Goal: Task Accomplishment & Management: Use online tool/utility

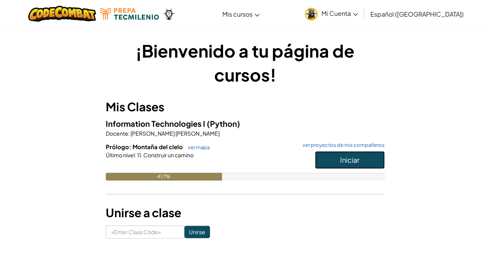
click at [342, 164] on span "Iniciar" at bounding box center [349, 160] width 19 height 9
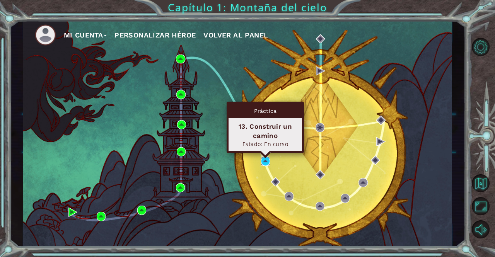
click at [265, 162] on img at bounding box center [265, 161] width 9 height 9
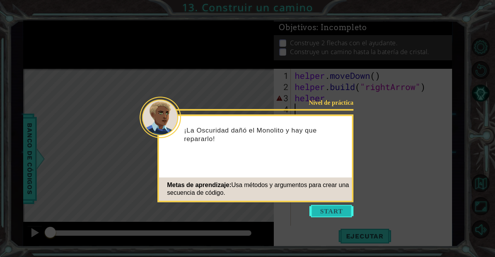
click at [334, 212] on button "Start" at bounding box center [332, 211] width 44 height 12
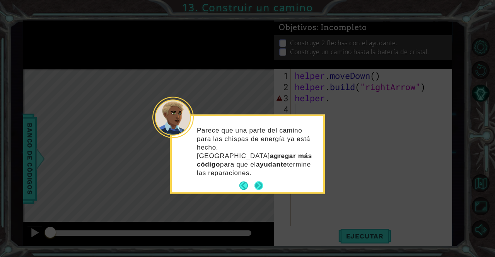
click at [259, 181] on button "Next" at bounding box center [259, 185] width 9 height 9
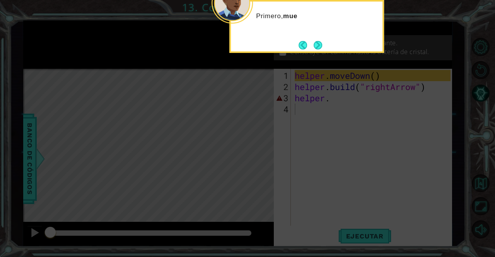
click at [287, 43] on div "Primero, mue" at bounding box center [306, 26] width 155 height 53
click at [313, 49] on button "Next" at bounding box center [318, 45] width 10 height 10
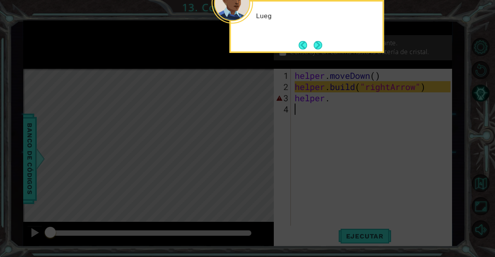
click at [315, 54] on icon at bounding box center [247, 39] width 495 height 438
click at [317, 50] on button "Next" at bounding box center [318, 45] width 9 height 9
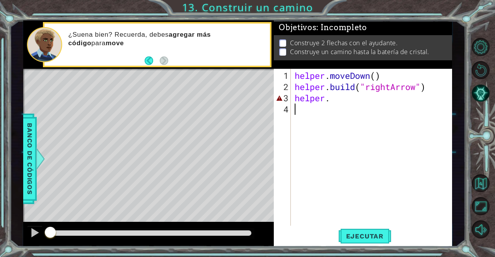
click at [88, 105] on div "Level Map" at bounding box center [202, 183] width 358 height 228
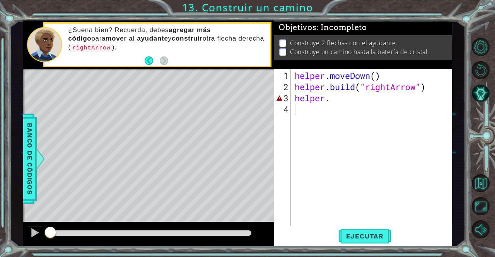
click at [336, 101] on div "helper . moveDown ( ) helper . build ( "rightArrow" ) helper ." at bounding box center [373, 160] width 161 height 180
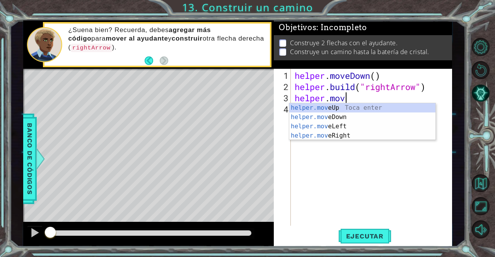
scroll to position [0, 2]
type textarea "helper.move"
click at [342, 142] on div "helper . moveDown ( ) helper . build ( "rightArrow" ) helper . move" at bounding box center [373, 160] width 161 height 180
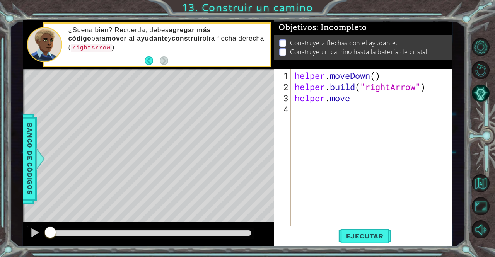
scroll to position [0, 0]
click at [351, 106] on div "helper . moveDown ( ) helper . build ( "rightArrow" ) helper . move" at bounding box center [373, 160] width 161 height 180
click at [361, 95] on div "helper . moveDown ( ) helper . build ( "rightArrow" ) helper . move" at bounding box center [373, 160] width 161 height 180
type textarea "helper.moveRight(2)"
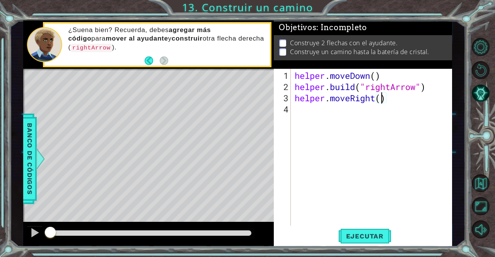
scroll to position [0, 4]
click at [332, 117] on div "helper . moveDown ( ) helper . build ( "rightArrow" ) helper . moveRight ( 2 )" at bounding box center [373, 160] width 161 height 180
type textarea "g"
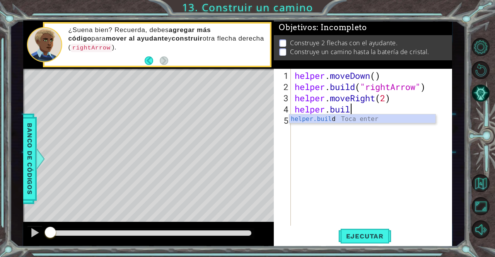
scroll to position [0, 2]
click at [347, 116] on div "[DOMAIN_NAME] Toca enter" at bounding box center [362, 129] width 147 height 28
type textarea "[DOMAIN_NAME]("rightArrow")"
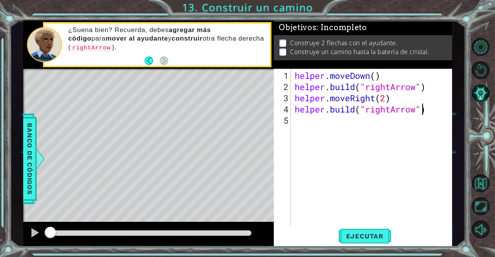
click at [420, 111] on div "helper . moveDown ( ) helper . build ( "rightArrow" ) helper . moveRight ( 2 ) …" at bounding box center [373, 160] width 161 height 180
click at [341, 123] on div "helper . moveDown ( ) helper . build ( "rightArrow" ) helper . moveRight ( 2 ) …" at bounding box center [373, 160] width 161 height 180
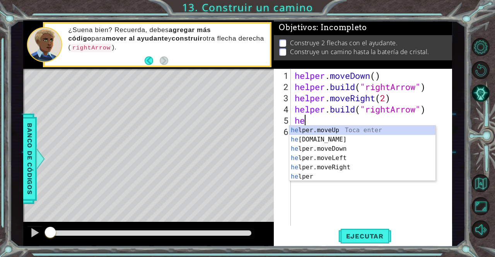
scroll to position [0, 0]
type textarea "h"
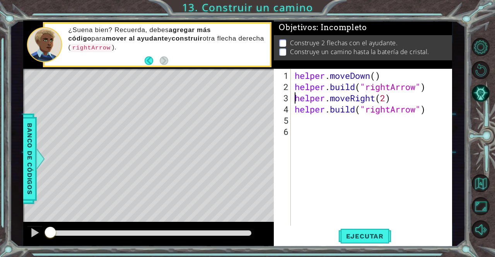
click at [294, 96] on div "helper . moveDown ( ) helper . build ( "rightArrow" ) helper . moveRight ( 2 ) …" at bounding box center [373, 160] width 161 height 180
type textarea "helper.moveRight(2)"
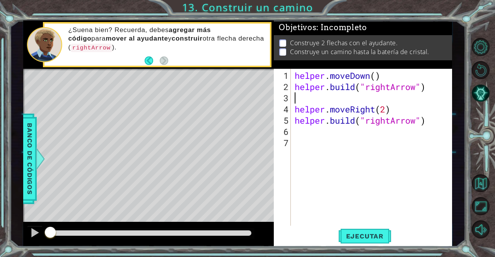
click at [312, 97] on div "helper . moveDown ( ) helper . build ( "rightArrow" ) helper . moveRight ( 2 ) …" at bounding box center [373, 160] width 161 height 180
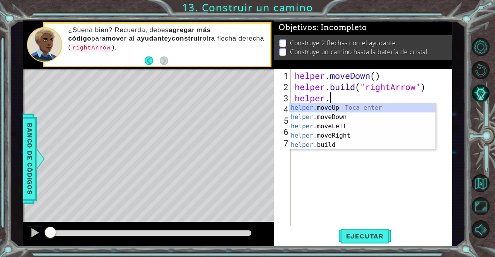
scroll to position [0, 1]
click at [338, 128] on div "helper. moveUp Toca enter helper. moveDown Toca enter helper. moveLeft Toca ent…" at bounding box center [362, 135] width 147 height 65
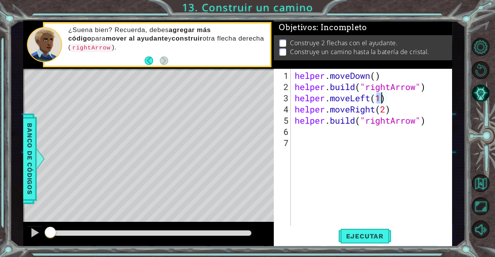
click at [395, 97] on div "helper . moveDown ( ) helper . build ( "rightArrow" ) helper . moveLeft ( 1 ) h…" at bounding box center [373, 160] width 161 height 180
click at [384, 106] on div "helper . moveDown ( ) helper . build ( "rightArrow" ) helper . moveLeft ( 1 ) h…" at bounding box center [373, 160] width 161 height 180
click at [385, 110] on div "helper . moveDown ( ) helper . build ( "rightArrow" ) helper . moveLeft ( 1 ) h…" at bounding box center [373, 160] width 161 height 180
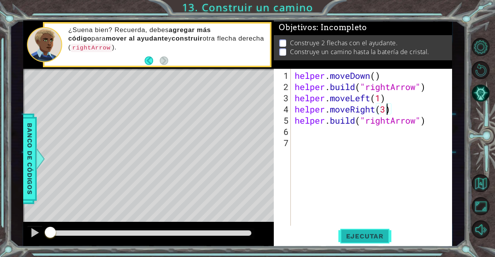
click at [377, 245] on div "1 ההההההההההההההההההההההההההההההההההההההההההההההההההההההההההההההההההההההההההההה…" at bounding box center [247, 128] width 495 height 257
click at [377, 241] on button "Ejecutar" at bounding box center [365, 237] width 53 height 18
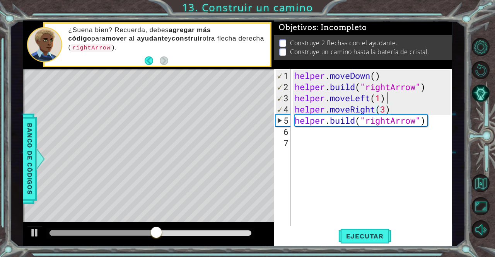
click at [389, 97] on div "helper . moveDown ( ) helper . build ( "rightArrow" ) helper . moveLeft ( 1 ) h…" at bounding box center [373, 160] width 161 height 180
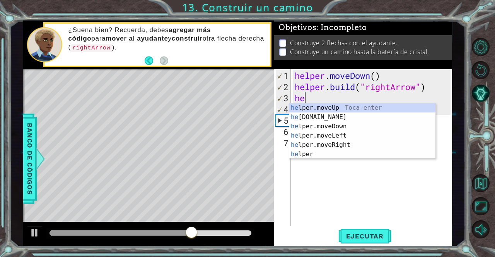
scroll to position [0, 0]
type textarea "h"
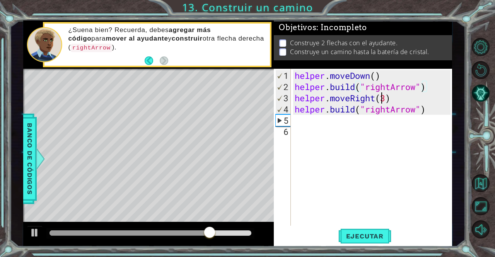
click at [384, 96] on div "helper . moveDown ( ) helper . build ( "rightArrow" ) helper . moveRight ( 3 ) …" at bounding box center [373, 160] width 161 height 180
click at [387, 97] on div "helper . moveDown ( ) helper . build ( "rightArrow" ) helper . moveRight ( 3 ) …" at bounding box center [373, 160] width 161 height 180
type textarea "helper.moveRight(2)"
click at [345, 129] on div "helper . moveDown ( ) helper . build ( "rightArrow" ) helper . moveRight ( 2 ) …" at bounding box center [373, 160] width 161 height 180
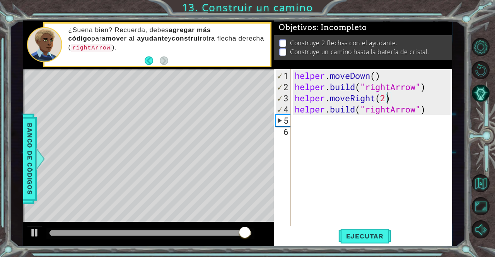
scroll to position [0, 0]
click at [351, 114] on div "helper . moveDown ( ) helper . build ( "rightArrow" ) helper . moveRight ( 2 ) …" at bounding box center [373, 160] width 161 height 180
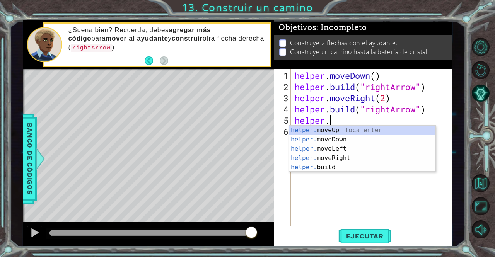
scroll to position [0, 1]
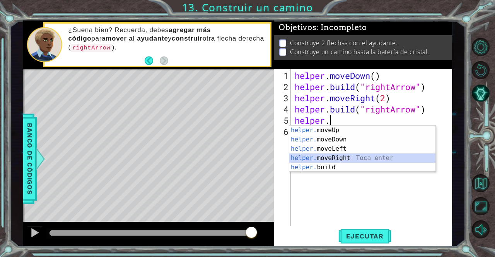
click at [351, 158] on div "helper. moveUp Toca enter helper. moveDown Toca enter helper. moveLeft Toca ent…" at bounding box center [362, 158] width 147 height 65
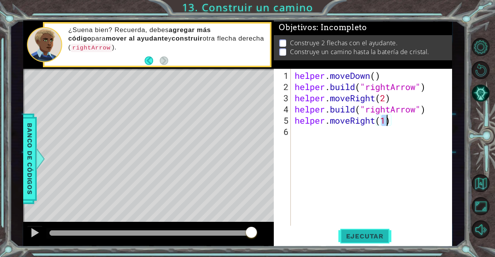
click at [360, 235] on span "Ejecutar" at bounding box center [365, 237] width 53 height 8
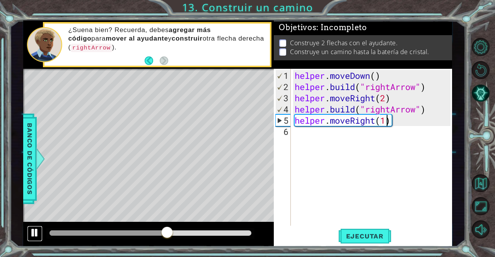
click at [31, 235] on div at bounding box center [35, 233] width 10 height 10
click at [427, 109] on div "helper . moveDown ( ) helper . build ( "rightArrow" ) helper . moveRight ( 2 ) …" at bounding box center [373, 160] width 161 height 180
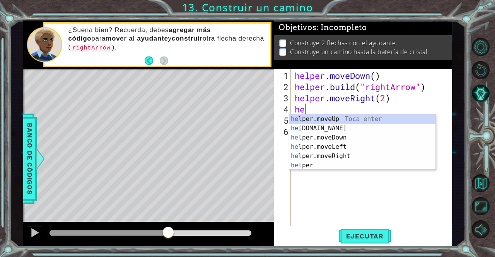
scroll to position [0, 0]
click at [348, 130] on div "h elper.moveUp Toca enter h [DOMAIN_NAME] Toca enter h elper.moveDown Toca ente…" at bounding box center [362, 152] width 147 height 74
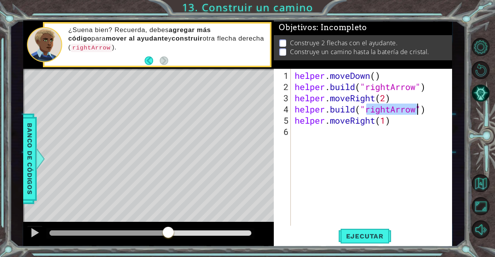
click at [383, 98] on div "helper . moveDown ( ) helper . build ( "rightArrow" ) helper . moveRight ( 2 ) …" at bounding box center [373, 160] width 161 height 180
click at [384, 98] on div "helper . moveDown ( ) helper . build ( "rightArrow" ) helper . moveRight ( 2 ) …" at bounding box center [373, 160] width 161 height 180
click at [387, 99] on div "helper . moveDown ( ) helper . build ( "rightArrow" ) helper . moveRight ( 2 ) …" at bounding box center [373, 160] width 161 height 180
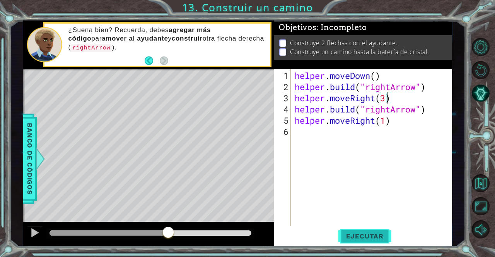
type textarea "helper.moveRight(3)"
click at [372, 239] on span "Ejecutar" at bounding box center [365, 237] width 53 height 8
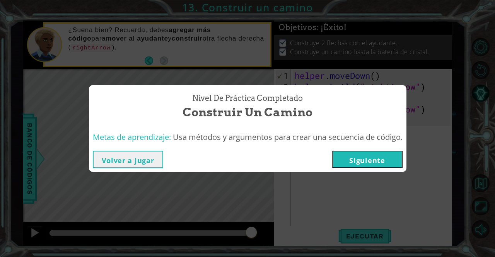
click at [360, 160] on button "Siguiente" at bounding box center [367, 159] width 70 height 17
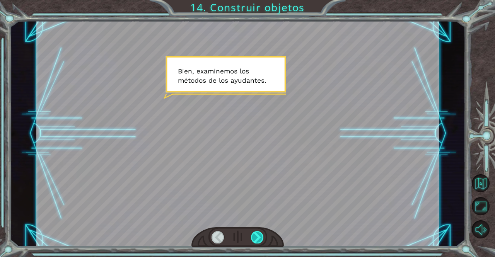
click at [261, 236] on div at bounding box center [257, 237] width 13 height 12
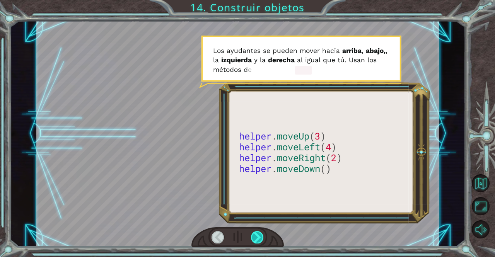
click at [260, 236] on div at bounding box center [257, 237] width 13 height 12
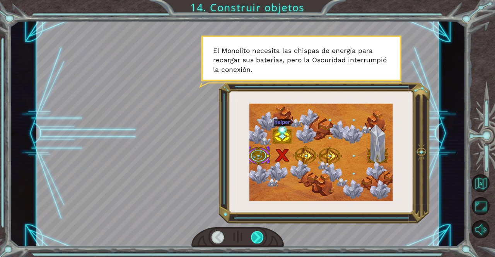
click at [257, 240] on div at bounding box center [257, 237] width 13 height 12
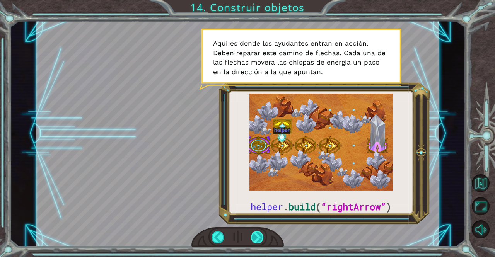
click at [254, 235] on div at bounding box center [257, 237] width 13 height 12
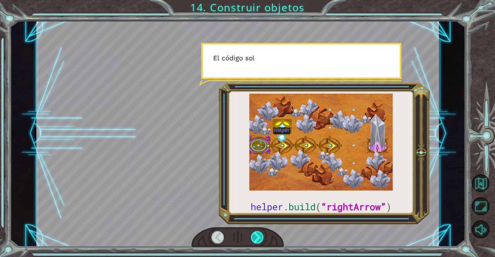
click at [256, 237] on div at bounding box center [257, 237] width 13 height 12
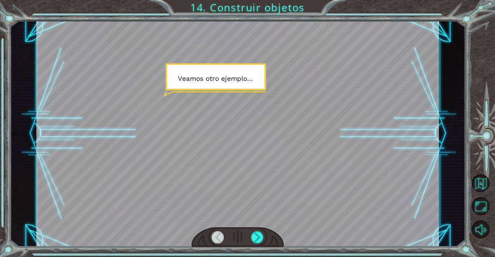
drag, startPoint x: 268, startPoint y: 238, endPoint x: 264, endPoint y: 241, distance: 5.0
click at [267, 240] on div at bounding box center [238, 238] width 93 height 21
click at [256, 239] on div at bounding box center [257, 237] width 13 height 12
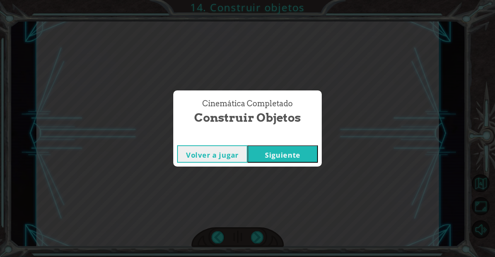
click at [276, 166] on div "Volver a jugar [GEOGRAPHIC_DATA]" at bounding box center [247, 154] width 149 height 25
click at [279, 161] on button "Siguiente" at bounding box center [283, 154] width 70 height 17
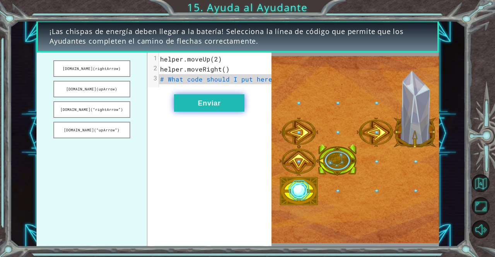
click at [228, 112] on button "Enviar" at bounding box center [209, 102] width 70 height 17
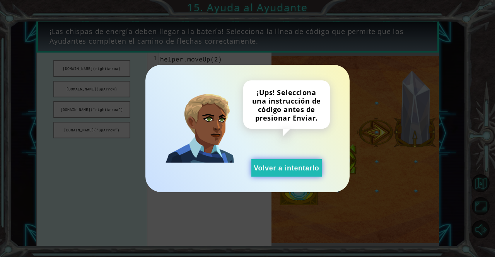
click at [290, 162] on button "Volver a intentarlo" at bounding box center [287, 167] width 70 height 17
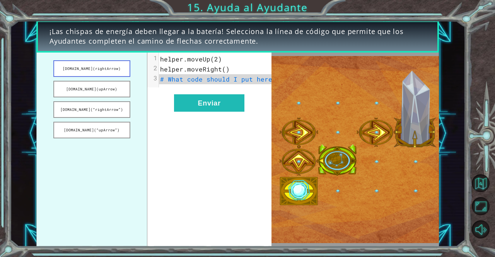
click at [150, 90] on div "[DOMAIN_NAME](rightArrow) [DOMAIN_NAME](upArrow) [DOMAIN_NAME](“rightArrow”) [D…" at bounding box center [153, 150] width 235 height 195
click at [113, 68] on button "[DOMAIN_NAME](rightArrow)" at bounding box center [91, 68] width 77 height 17
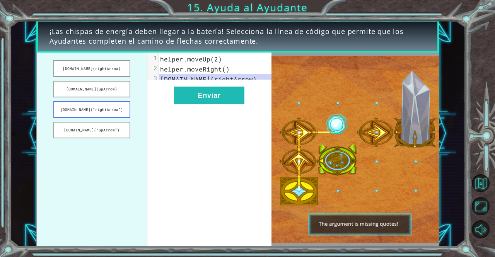
click at [118, 107] on button "[DOMAIN_NAME](“rightArrow”)" at bounding box center [91, 109] width 77 height 17
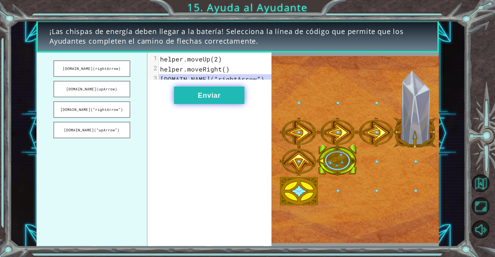
drag, startPoint x: 225, startPoint y: 114, endPoint x: 225, endPoint y: 110, distance: 4.3
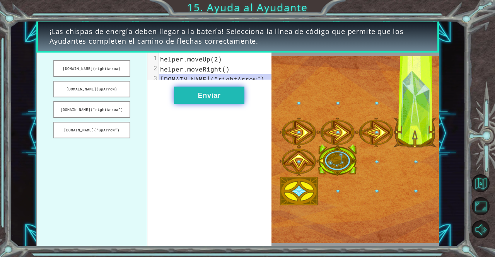
click at [225, 113] on div "xxxxxxxxxx 3 1 helper.moveUp(2) 2 helper.moveRight() 3 [DOMAIN_NAME](“rightArro…" at bounding box center [209, 150] width 124 height 195
click at [225, 104] on button "Enviar" at bounding box center [209, 95] width 70 height 17
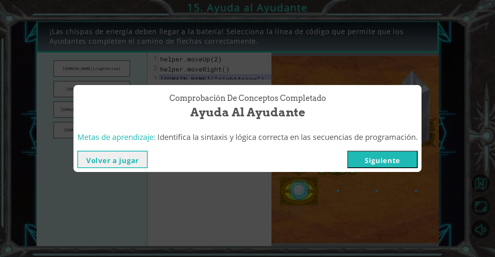
click at [367, 154] on button "Siguiente" at bounding box center [383, 159] width 70 height 17
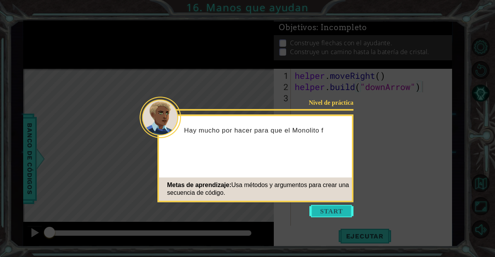
click at [341, 212] on button "Start" at bounding box center [332, 211] width 44 height 12
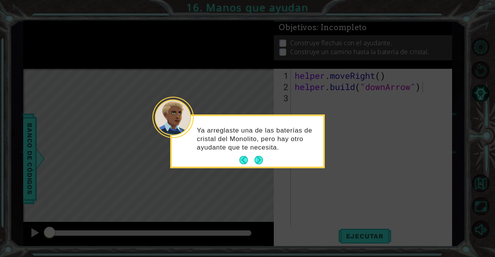
click at [296, 71] on icon at bounding box center [247, 128] width 495 height 257
drag, startPoint x: 267, startPoint y: 153, endPoint x: 255, endPoint y: 161, distance: 13.7
click at [263, 156] on div "Ya arreglaste una de las baterías de cristal del Monolito, pero hay otro ayudan…" at bounding box center [248, 141] width 152 height 51
click at [255, 161] on button "Next" at bounding box center [259, 160] width 9 height 9
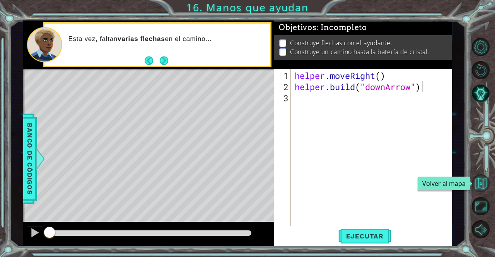
click at [478, 181] on button "Volver al mapa" at bounding box center [481, 184] width 18 height 18
